Goal: Navigation & Orientation: Find specific page/section

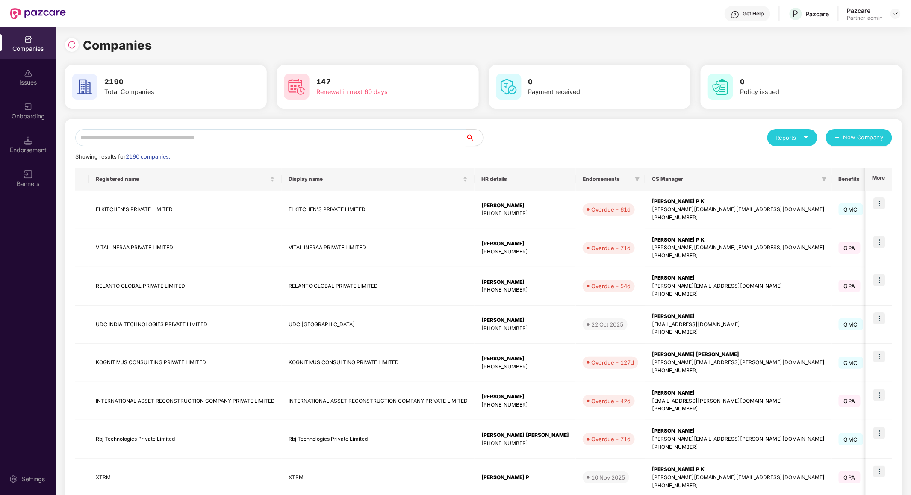
click at [307, 141] on input "text" at bounding box center [270, 137] width 391 height 17
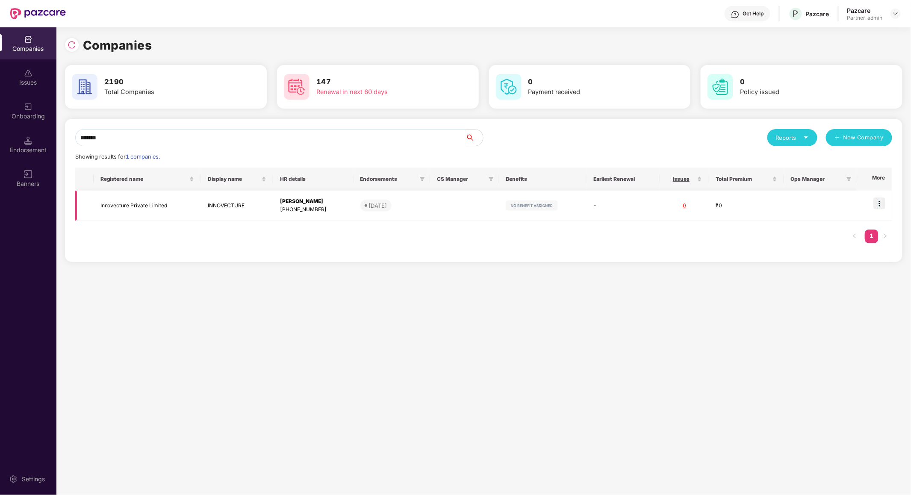
type input "*******"
click at [876, 200] on img at bounding box center [879, 203] width 12 height 12
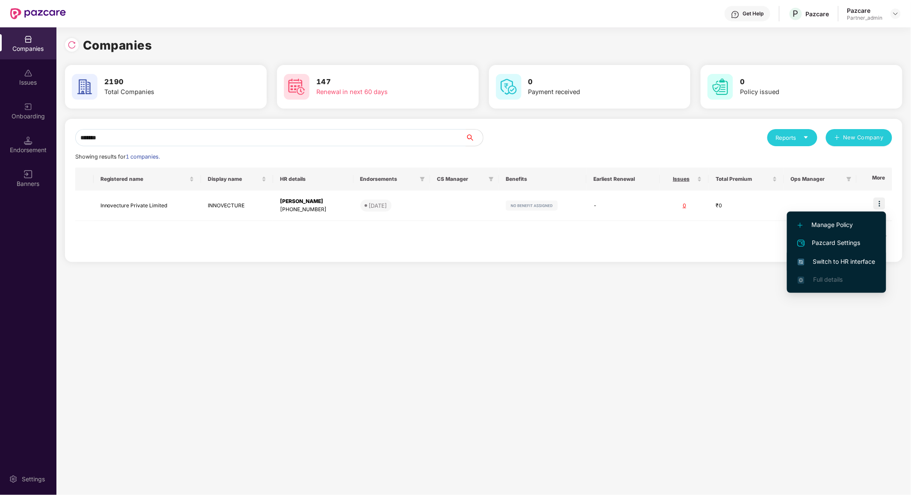
click at [856, 266] on span "Switch to HR interface" at bounding box center [836, 261] width 78 height 9
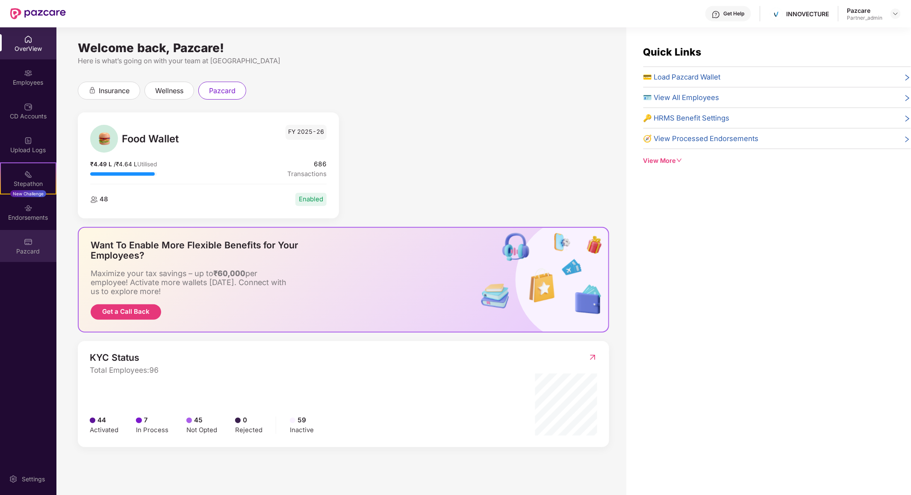
click at [42, 247] on div "Pazcard" at bounding box center [28, 251] width 56 height 9
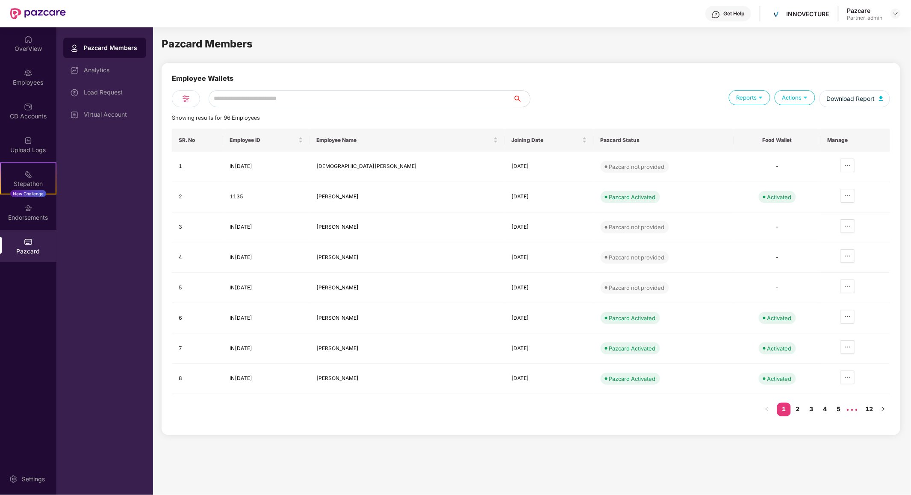
click at [238, 92] on input "text" at bounding box center [361, 98] width 304 height 17
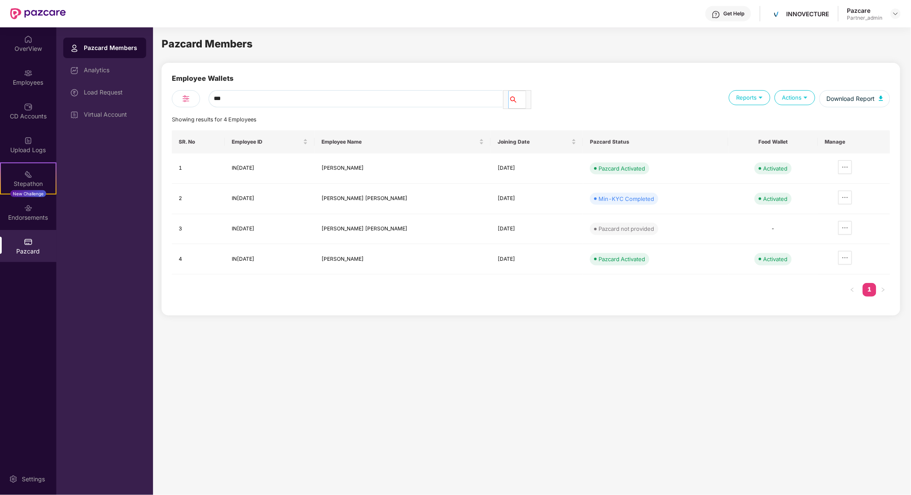
type input "***"
click at [40, 173] on div "Stepathon New Challenge" at bounding box center [28, 178] width 56 height 32
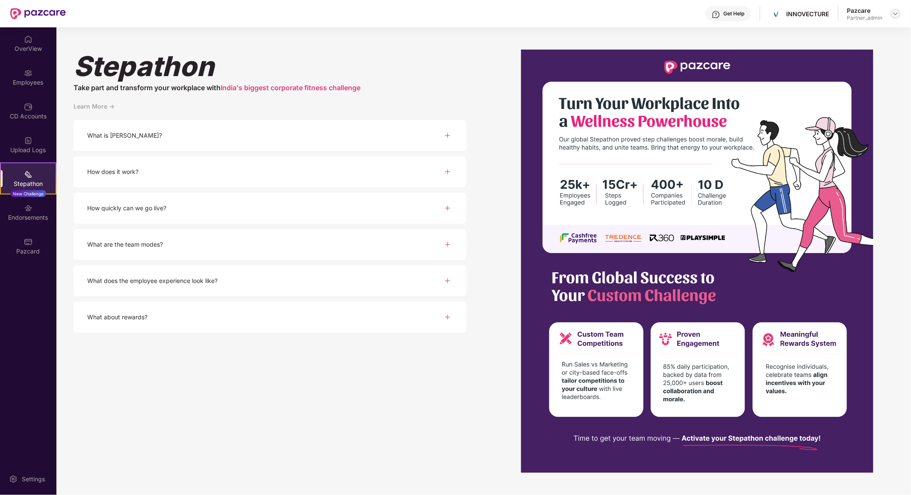
click at [894, 17] on div at bounding box center [895, 14] width 10 height 10
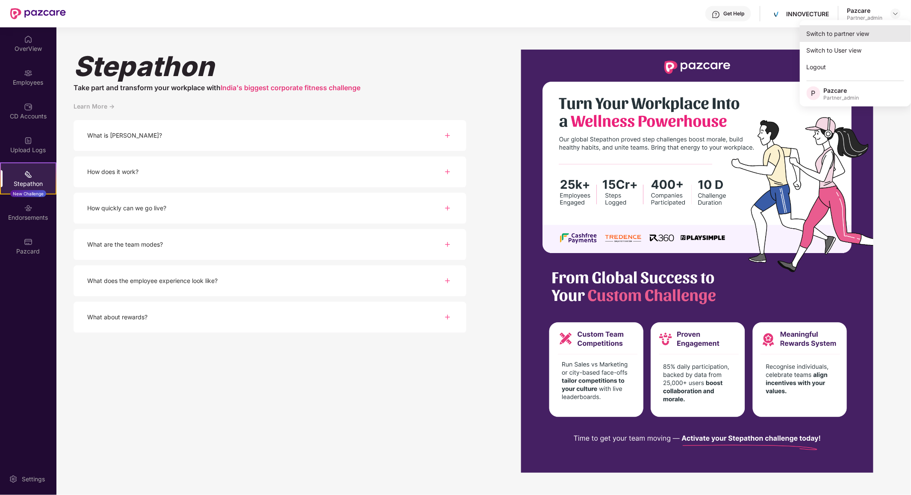
click at [885, 33] on div "Switch to partner view" at bounding box center [854, 33] width 111 height 17
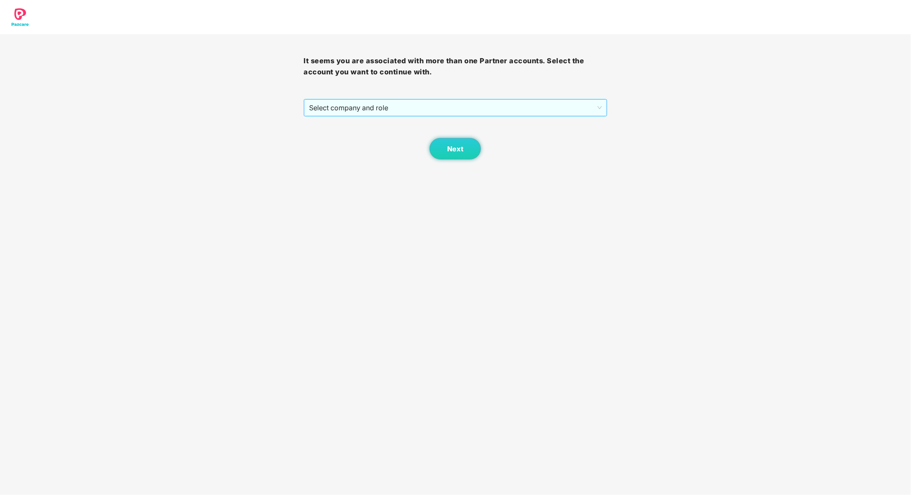
click at [585, 105] on span "Select company and role" at bounding box center [455, 108] width 292 height 16
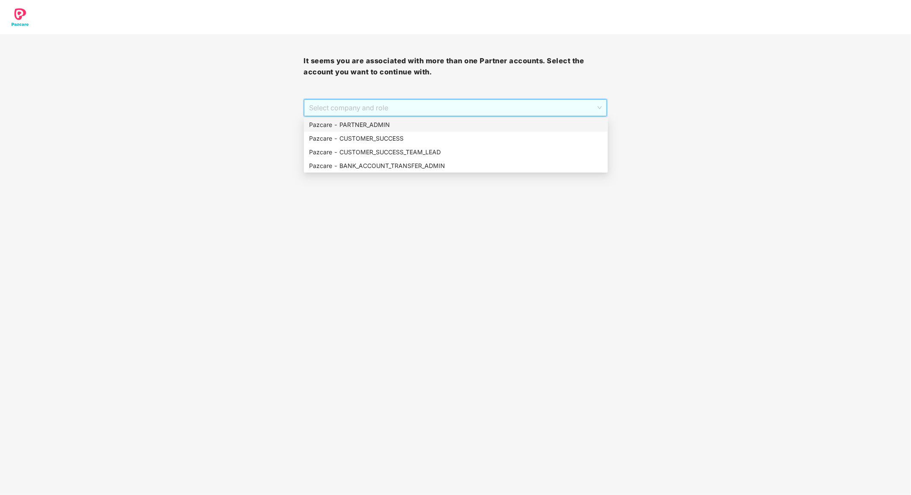
click at [575, 126] on div "Pazcare - PARTNER_ADMIN" at bounding box center [456, 124] width 294 height 9
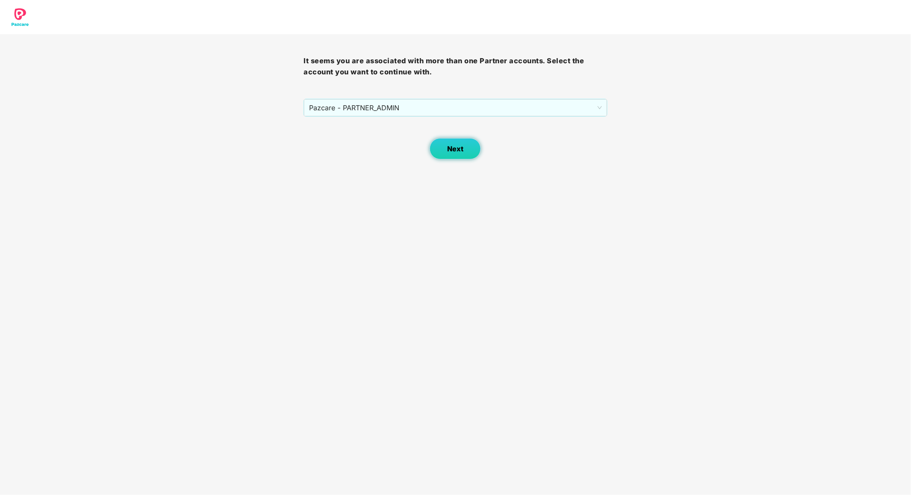
click at [455, 145] on span "Next" at bounding box center [455, 149] width 16 height 8
